Goal: Check status: Check status

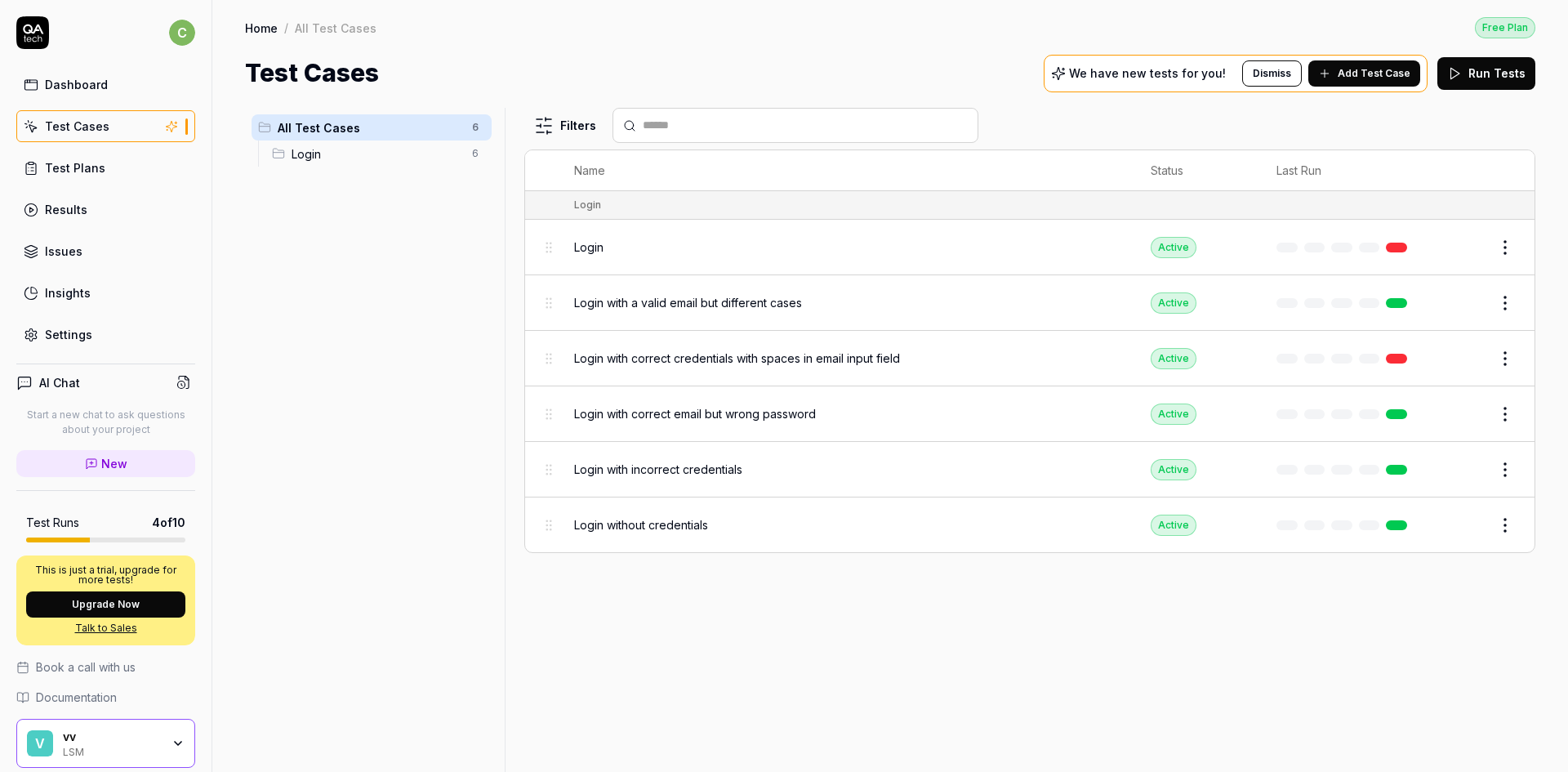
click at [596, 251] on span "Login" at bounding box center [588, 247] width 30 height 17
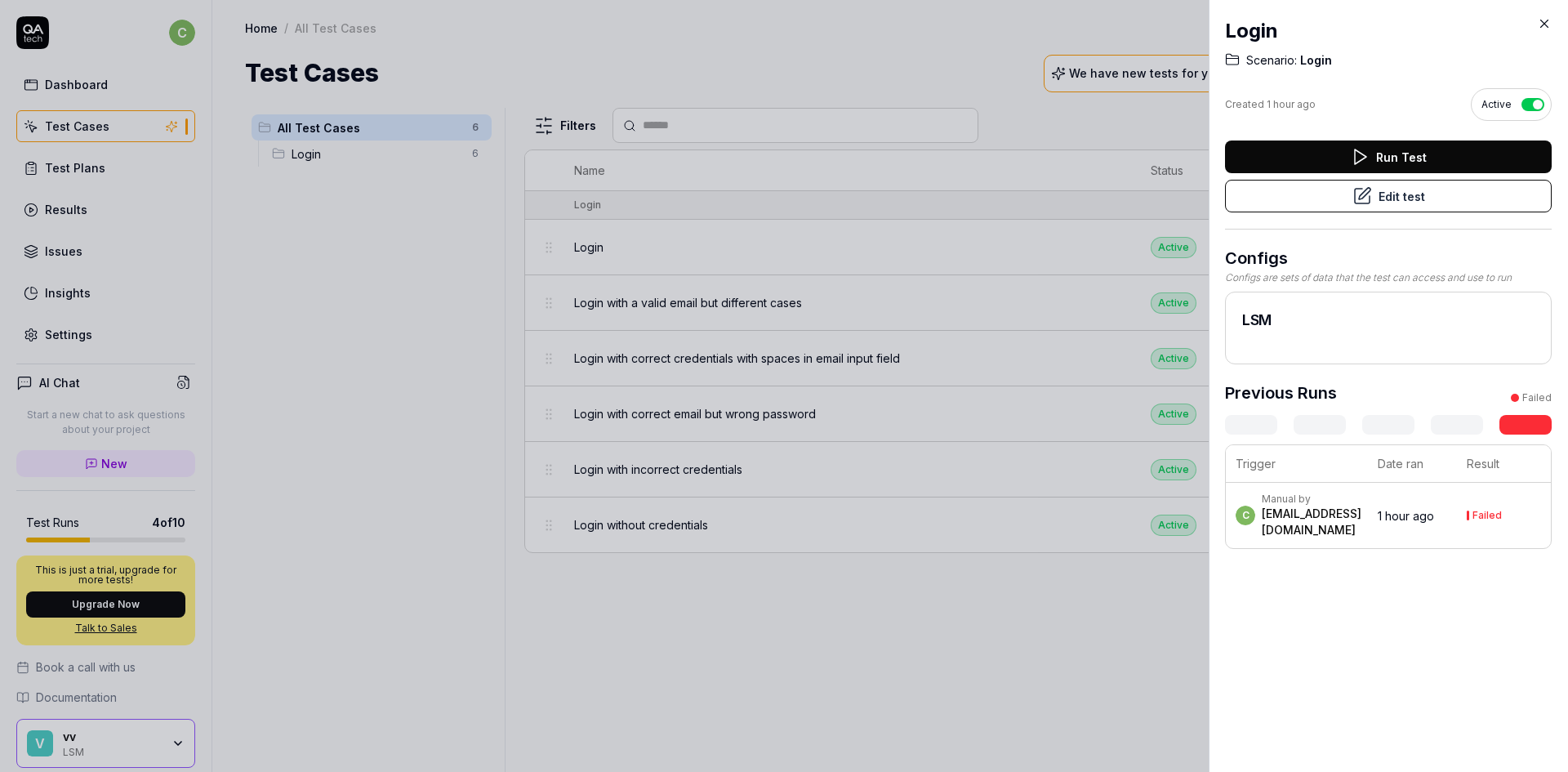
click at [1361, 537] on div "[EMAIL_ADDRESS][DOMAIN_NAME]" at bounding box center [1311, 522] width 99 height 33
click at [1361, 533] on div "[EMAIL_ADDRESS][DOMAIN_NAME]" at bounding box center [1311, 522] width 99 height 33
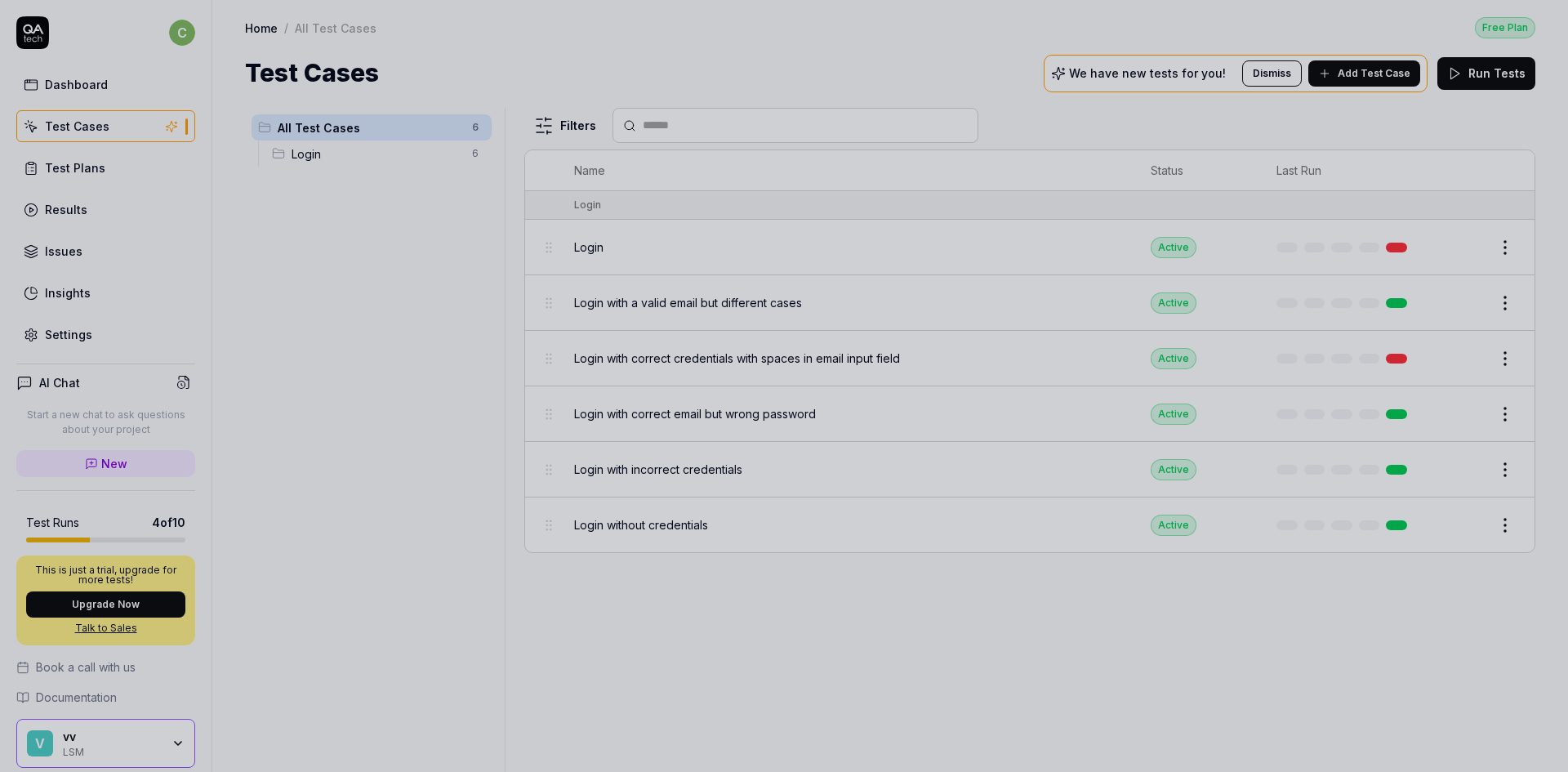
click at [1014, 257] on div at bounding box center [784, 386] width 1568 height 772
click at [1505, 254] on div at bounding box center [784, 386] width 1568 height 772
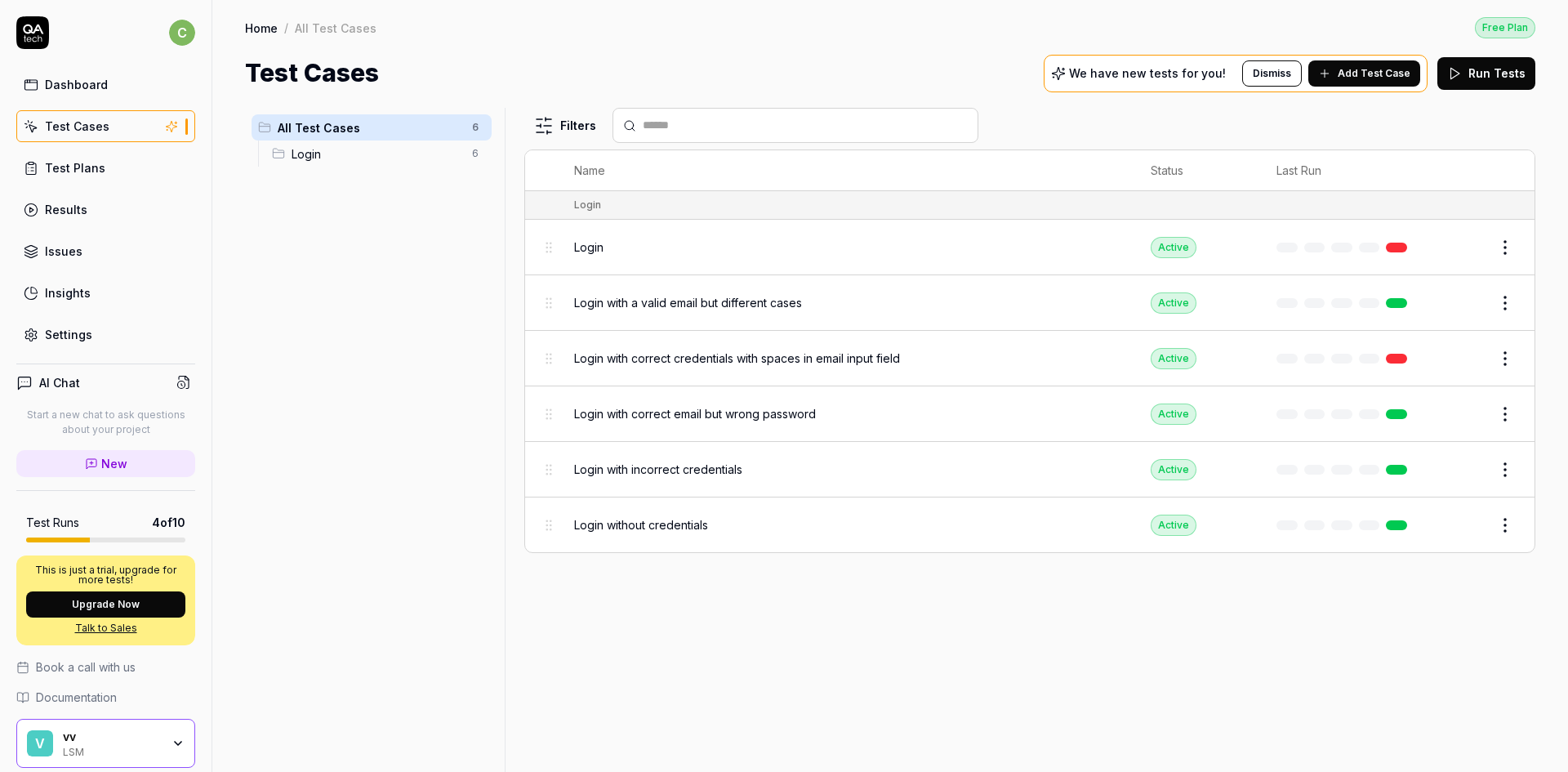
click at [1502, 250] on html "c Dashboard Test Cases Test Plans Results Issues Insights Settings AI Chat Star…" at bounding box center [784, 386] width 1568 height 772
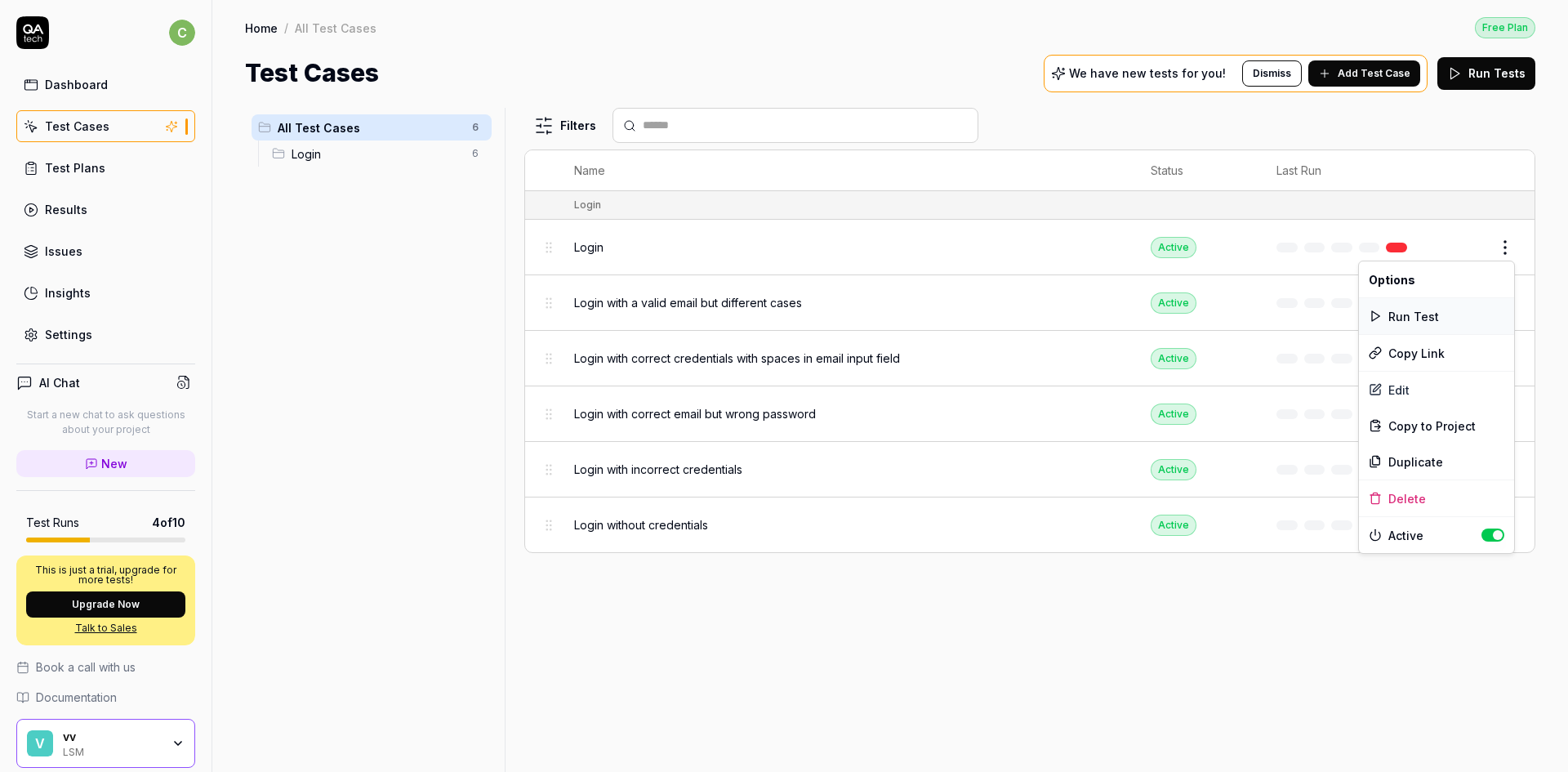
click at [1396, 315] on div "Run Test" at bounding box center [1436, 317] width 155 height 36
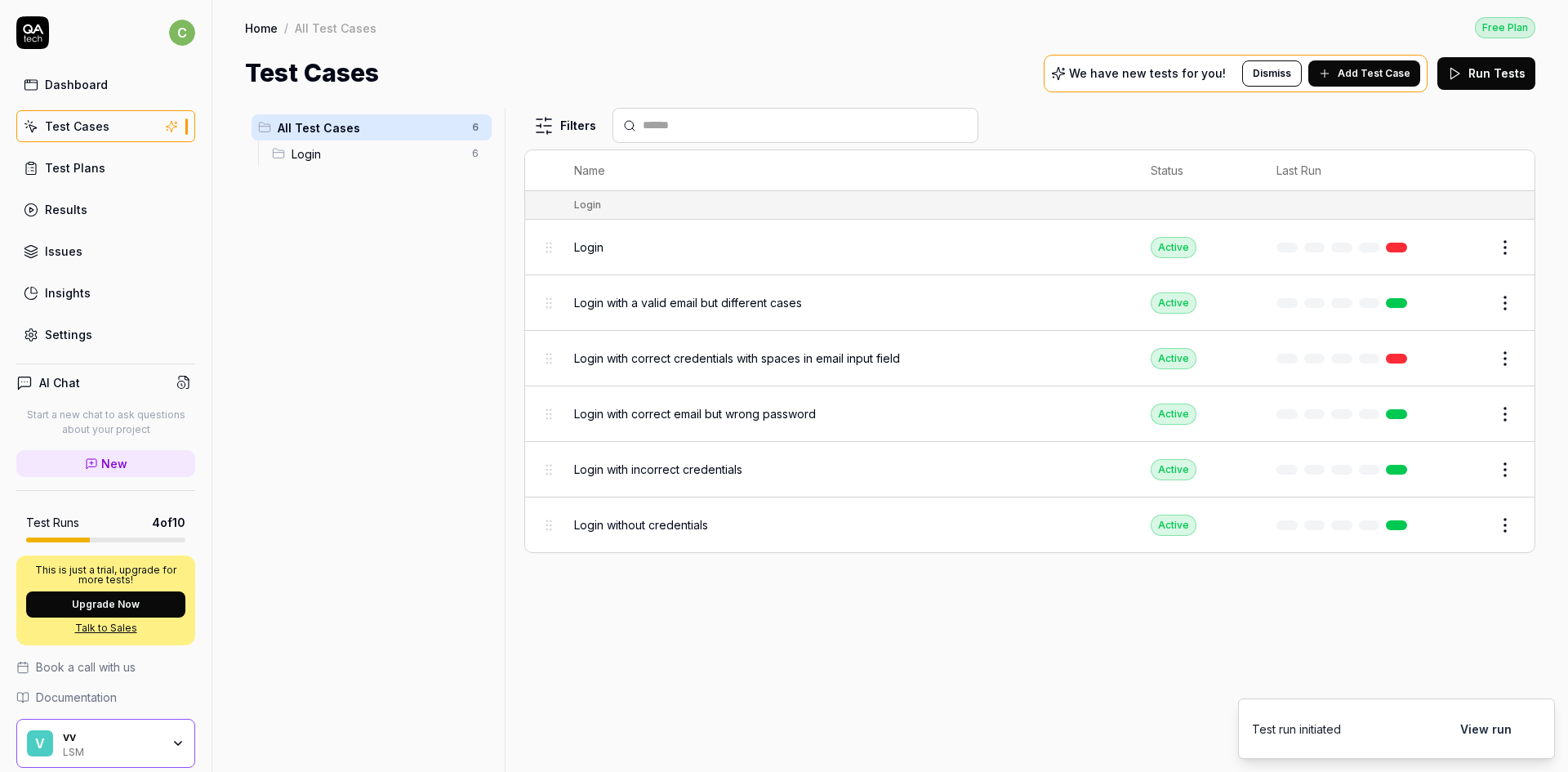
click at [1477, 721] on button "View run" at bounding box center [1486, 729] width 71 height 33
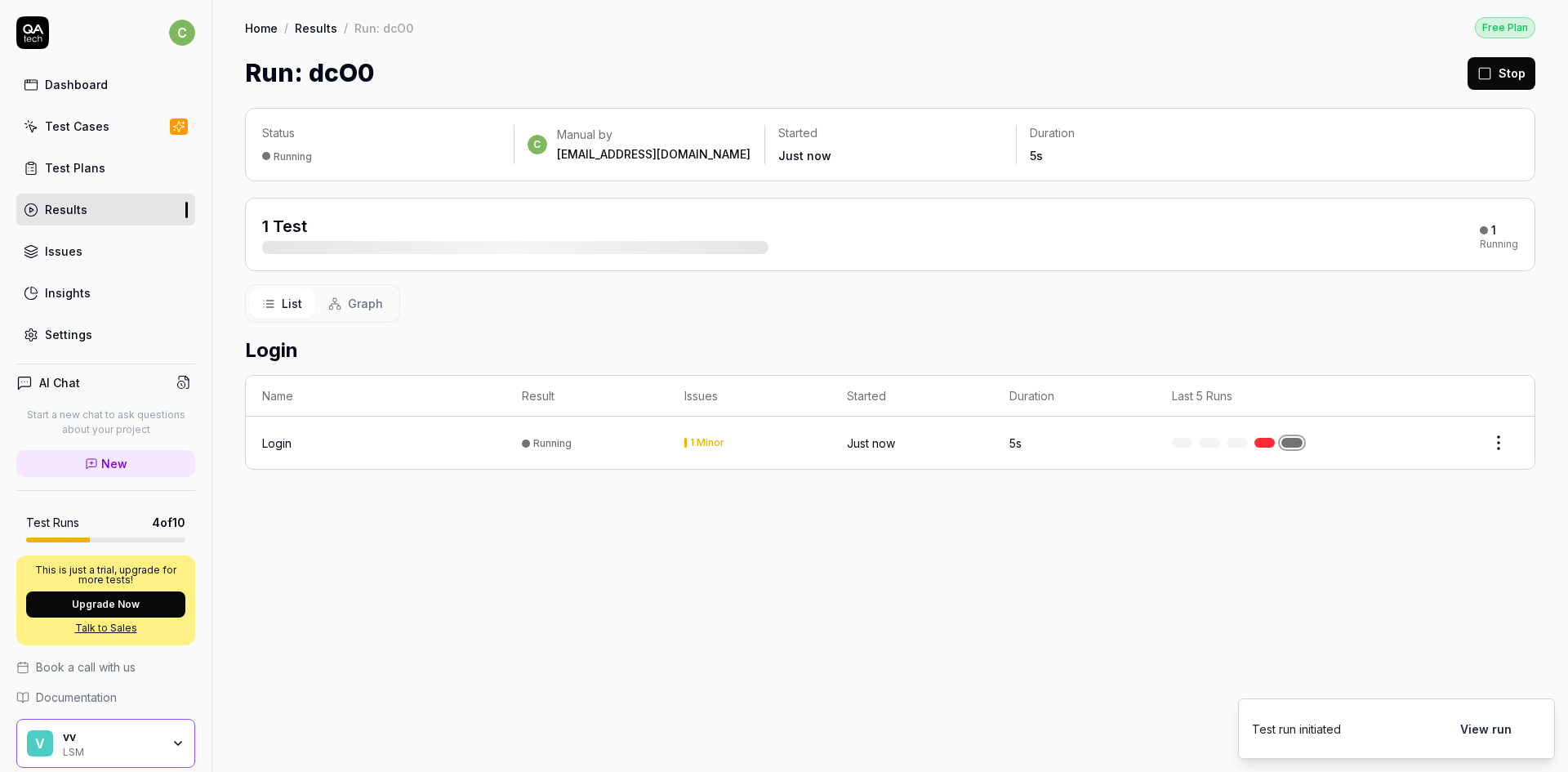
click at [542, 449] on div "Running" at bounding box center [553, 443] width 38 height 12
click at [271, 451] on div "Login" at bounding box center [276, 443] width 30 height 17
